Goal: Task Accomplishment & Management: Use online tool/utility

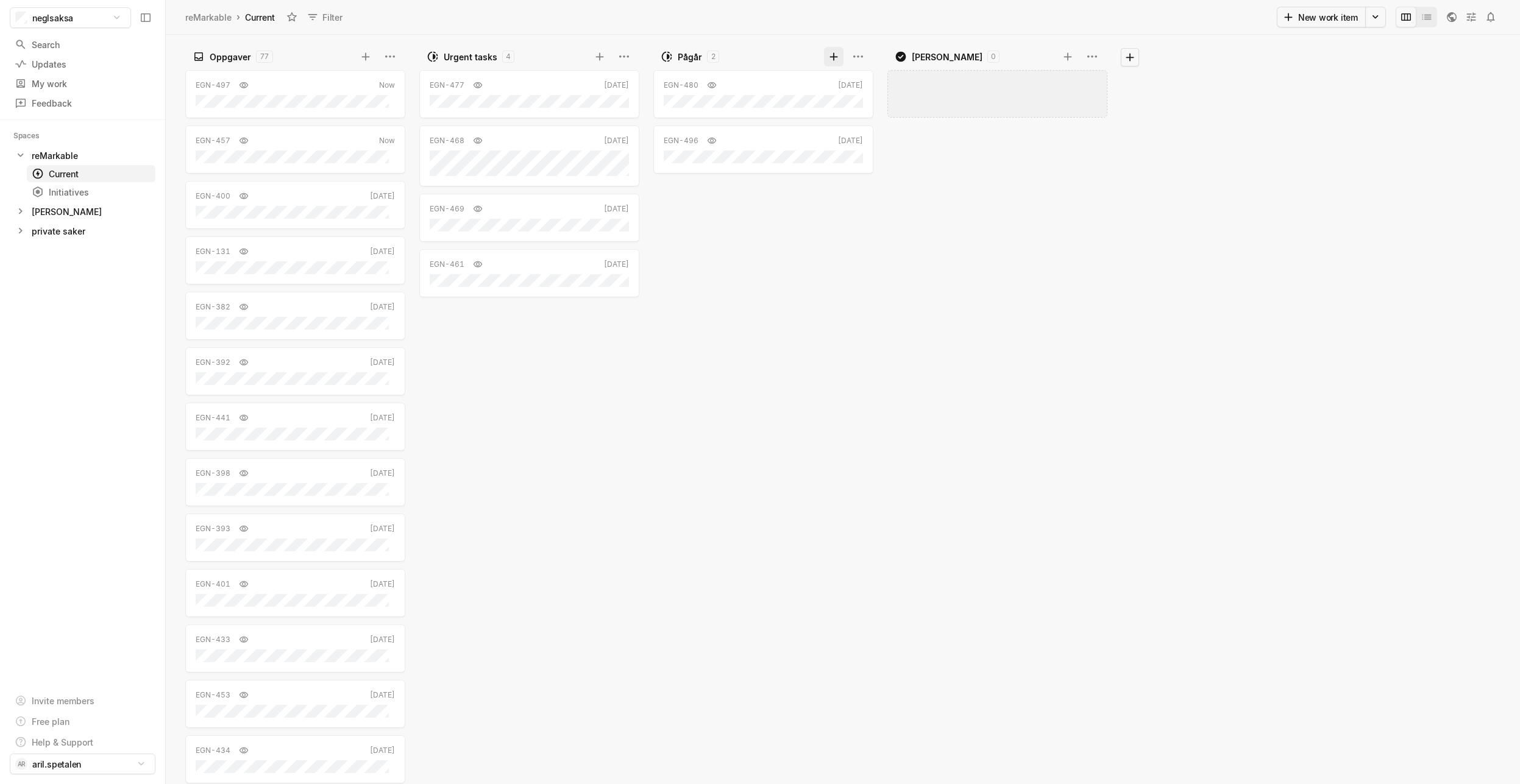
click at [832, 55] on icon at bounding box center [833, 56] width 12 height 12
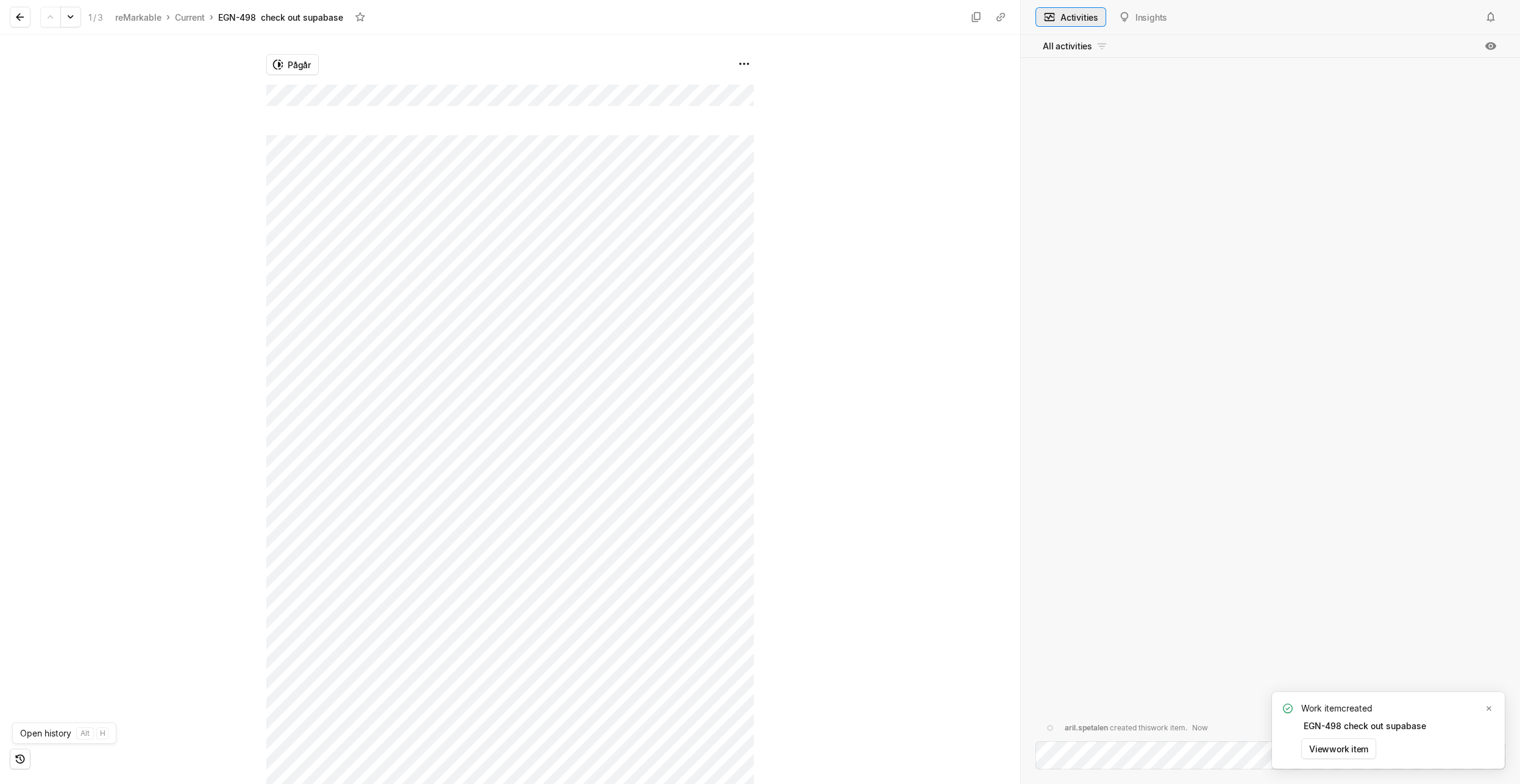
type button "activities"
type button "insights"
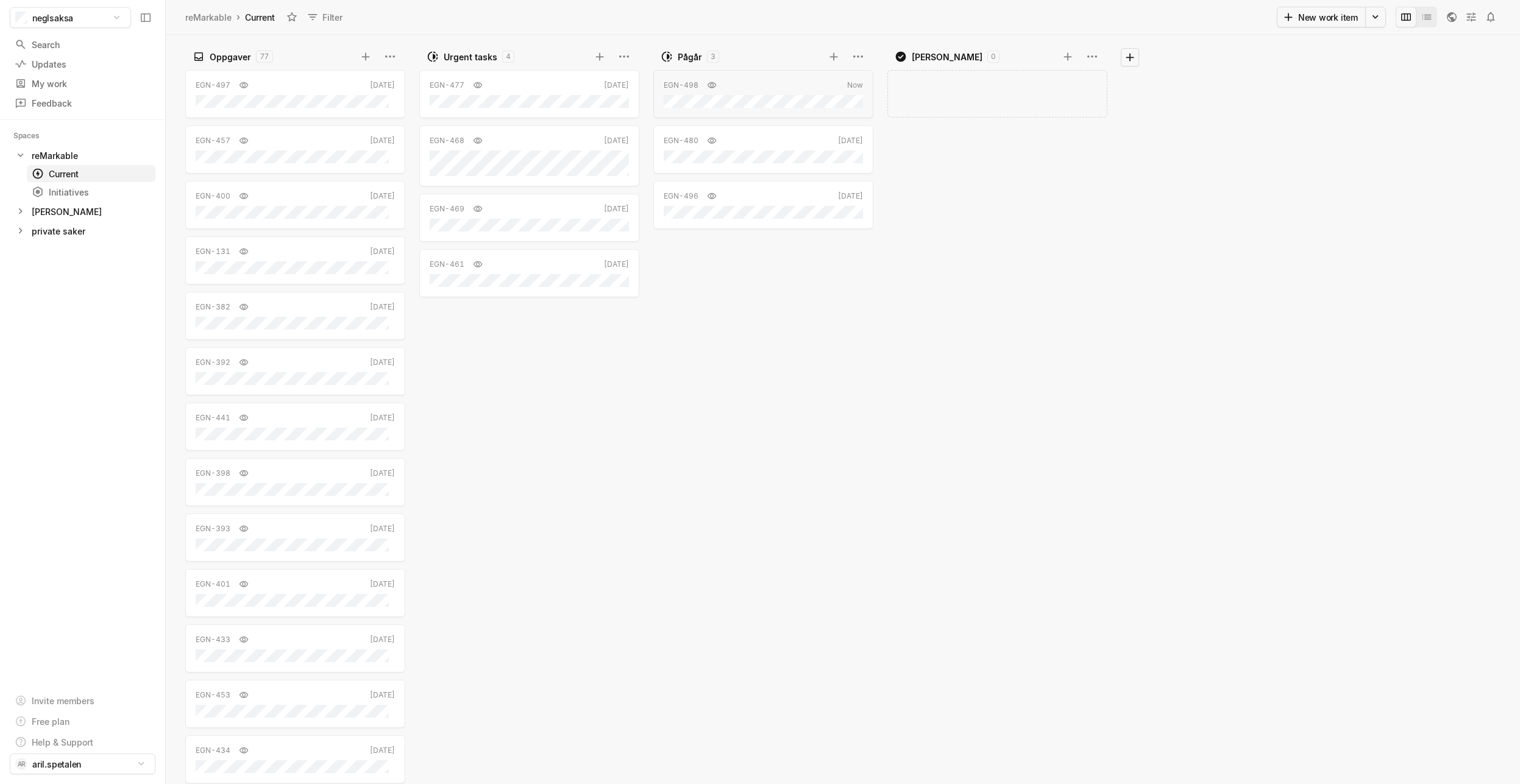
drag, startPoint x: 1069, startPoint y: 502, endPoint x: 1064, endPoint y: 472, distance: 30.4
click at [1071, 487] on div "Add work item" at bounding box center [1000, 425] width 226 height 718
click at [798, 416] on div "EGN-498 [DATE] EGN-480 [DATE] EGN-496 [DATE]" at bounding box center [766, 425] width 226 height 718
